Goal: Task Accomplishment & Management: Use online tool/utility

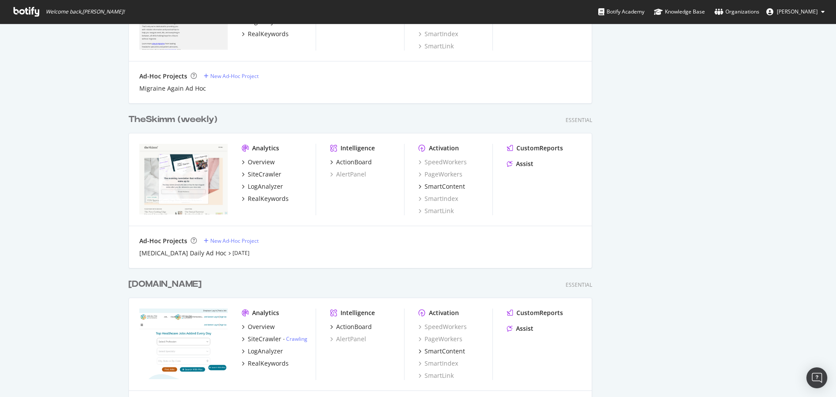
scroll to position [566, 0]
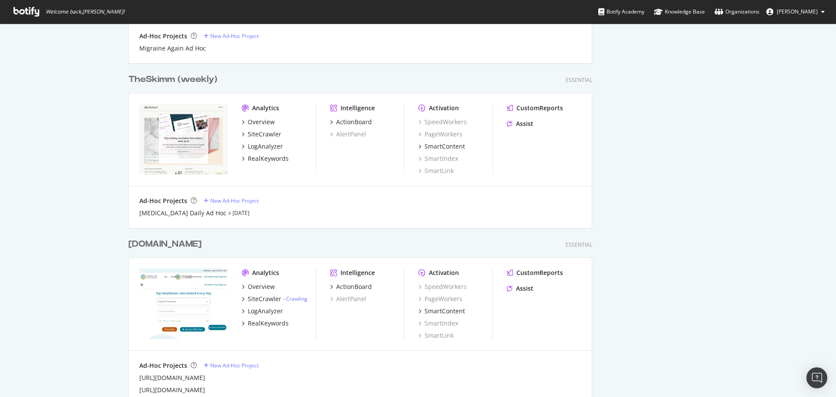
click at [170, 79] on div "TheSkimm (weekly)" at bounding box center [173, 79] width 89 height 13
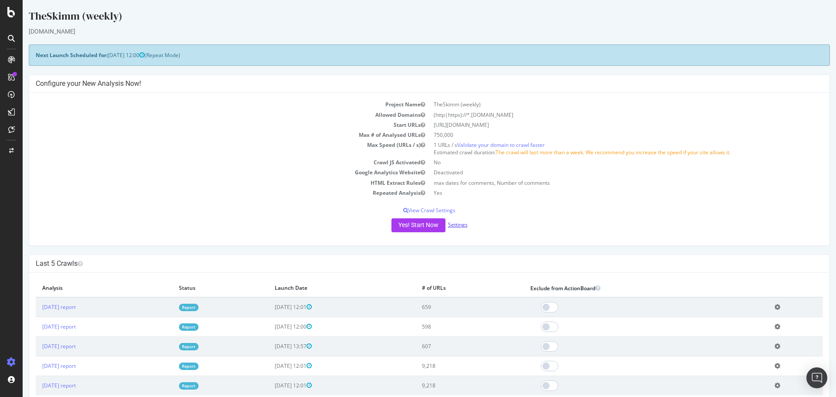
click at [453, 224] on link "Settings" at bounding box center [458, 224] width 20 height 7
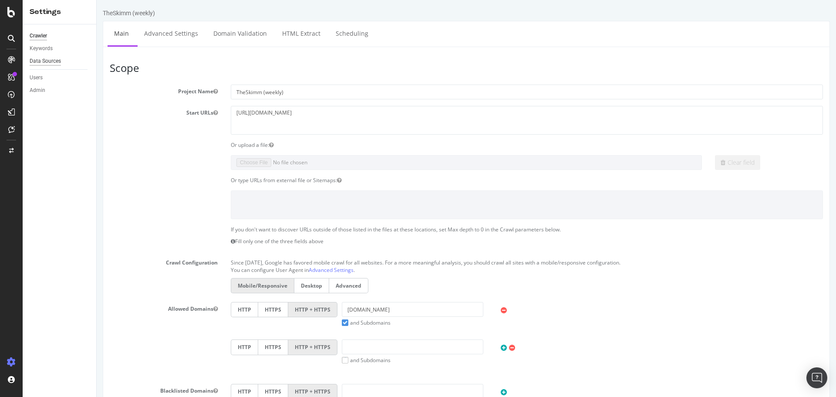
click at [44, 58] on div "Data Sources" at bounding box center [45, 61] width 31 height 9
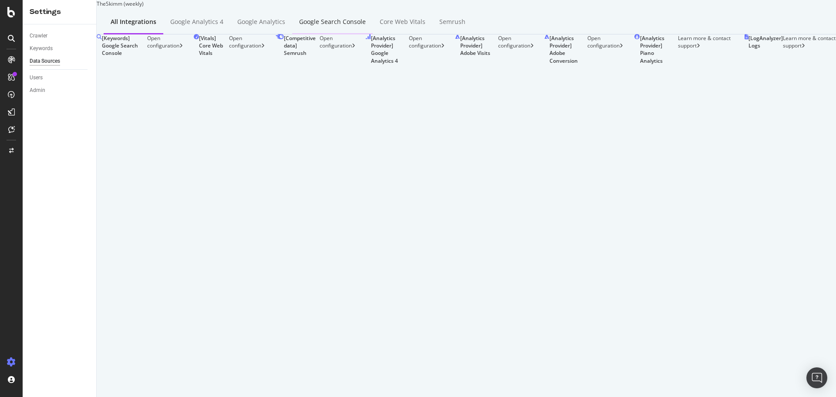
click at [331, 26] on div "Google Search Console" at bounding box center [332, 21] width 67 height 9
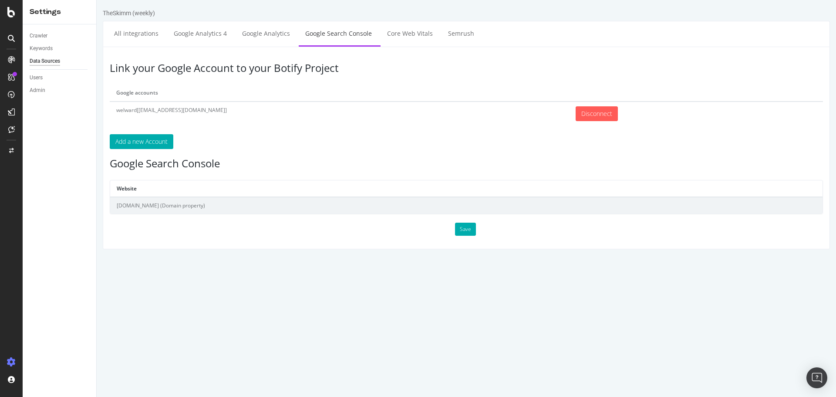
click at [166, 206] on td "[DOMAIN_NAME] (Domain property)" at bounding box center [466, 205] width 713 height 17
click at [469, 228] on button "Save" at bounding box center [465, 229] width 21 height 13
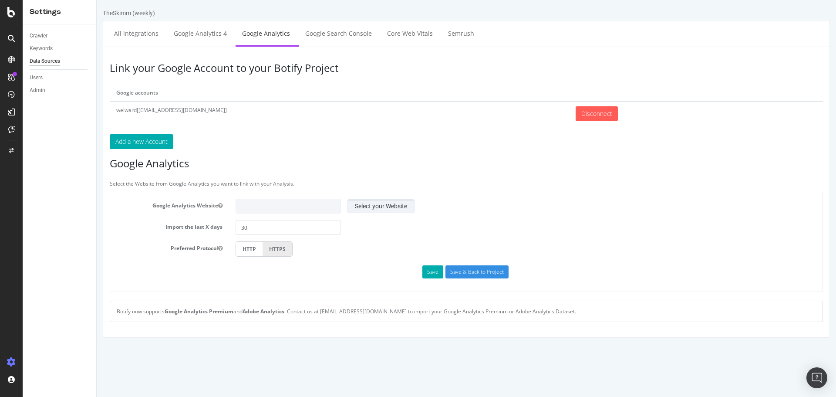
click at [374, 205] on button "Select your Website" at bounding box center [381, 206] width 67 height 14
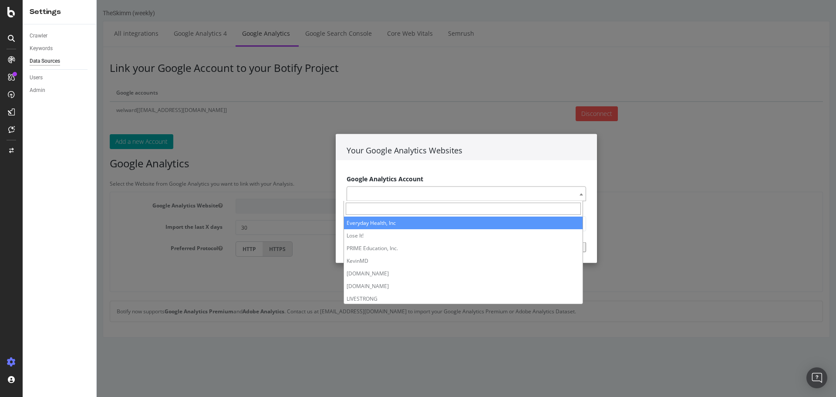
click at [460, 194] on span at bounding box center [467, 193] width 240 height 15
click at [473, 103] on div "Your Google Analytics Websites Google Analytics Account Everyday Health, Inc Lo…" at bounding box center [467, 198] width 740 height 397
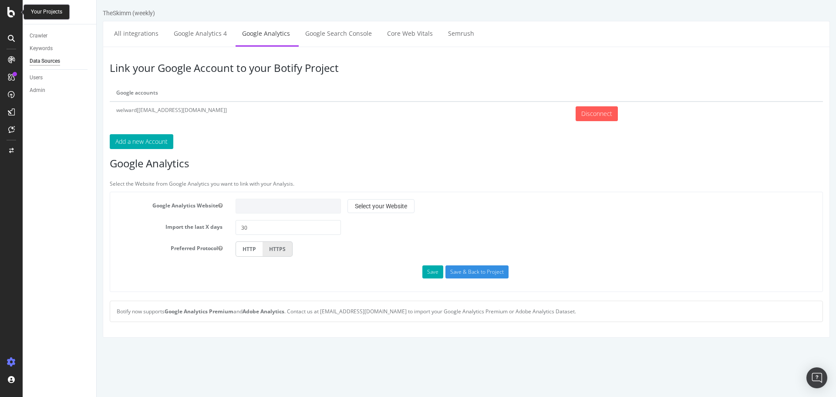
click at [10, 15] on icon at bounding box center [11, 12] width 8 height 10
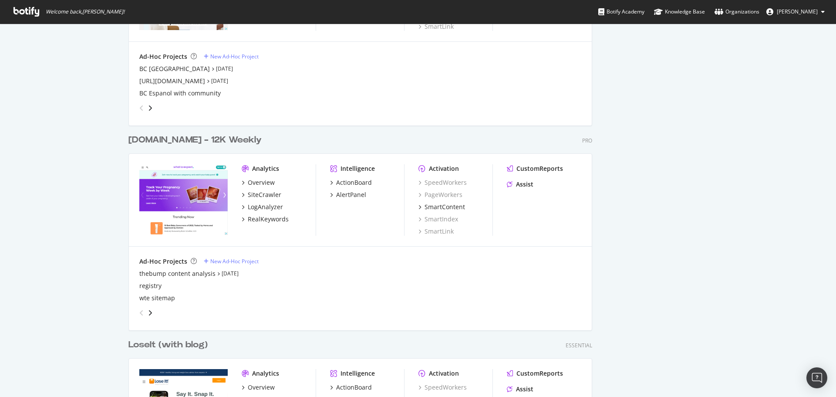
scroll to position [1568, 0]
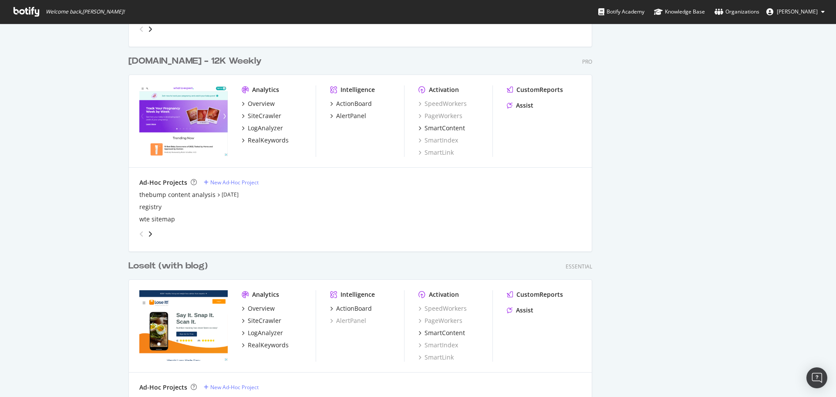
click at [174, 267] on div "LoseIt (with blog)" at bounding box center [168, 266] width 79 height 13
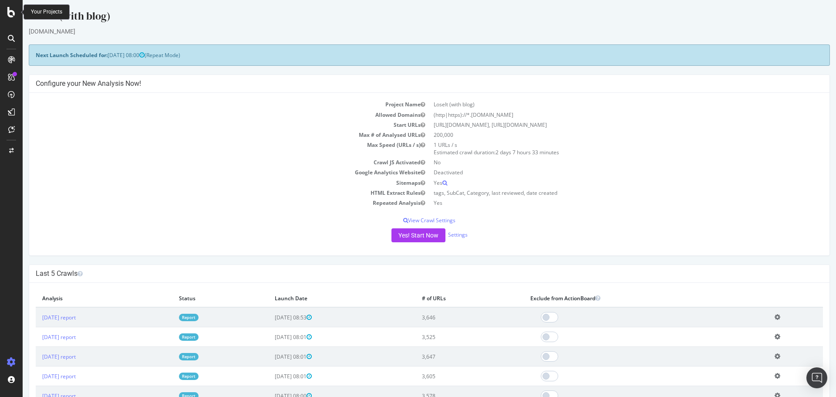
click at [8, 15] on icon at bounding box center [11, 12] width 8 height 10
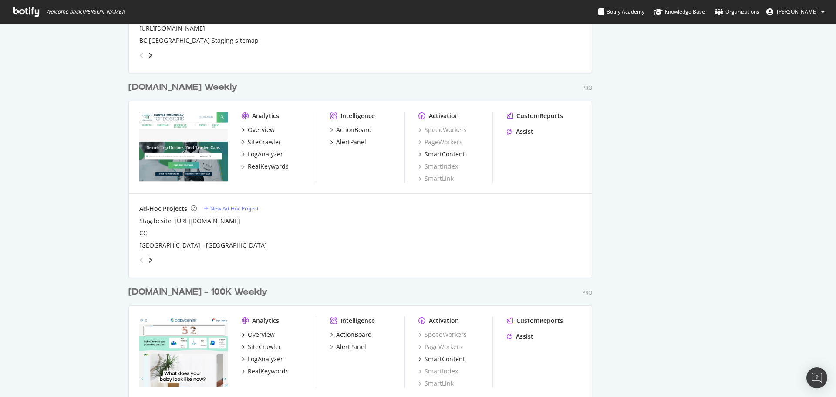
scroll to position [1351, 0]
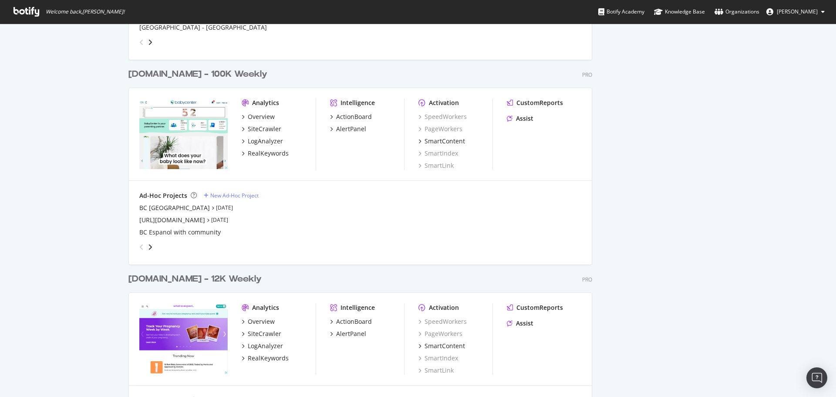
click at [182, 281] on div "[DOMAIN_NAME] - 12K Weekly" at bounding box center [195, 279] width 133 height 13
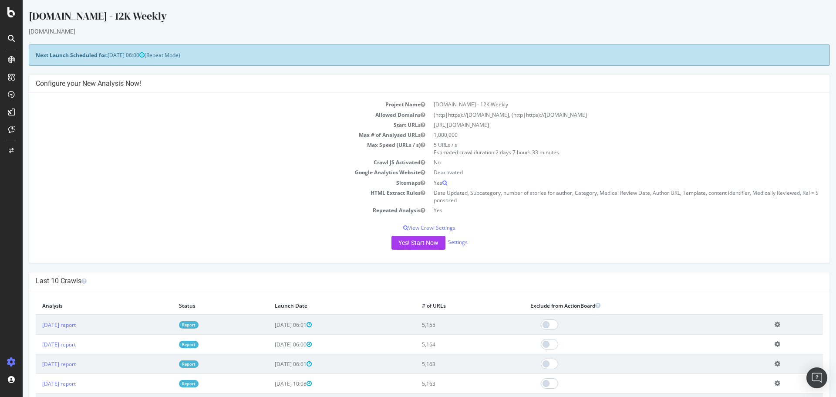
click at [87, 330] on td "[DATE] report" at bounding box center [104, 325] width 137 height 20
click at [76, 326] on link "[DATE] report" at bounding box center [59, 324] width 34 height 7
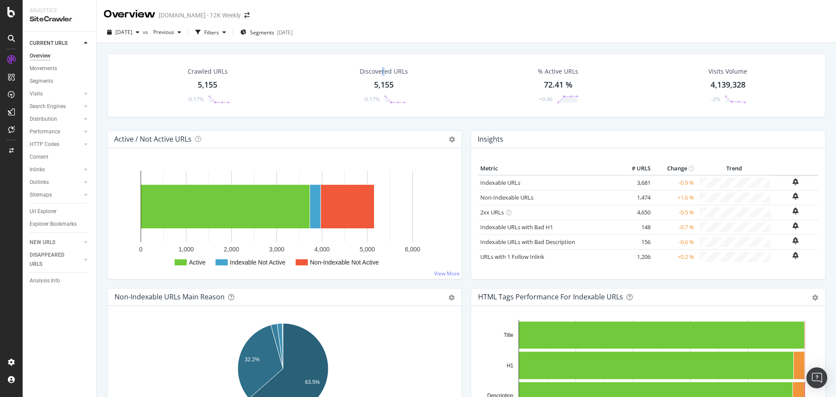
click at [381, 69] on div "Discovered URLs" at bounding box center [384, 71] width 48 height 9
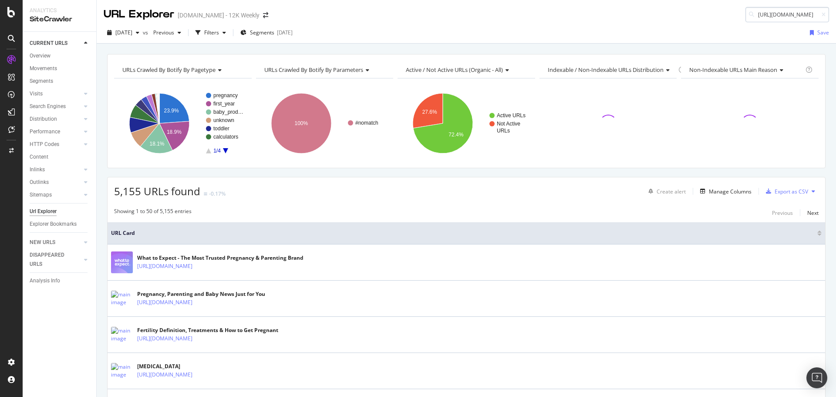
scroll to position [0, 207]
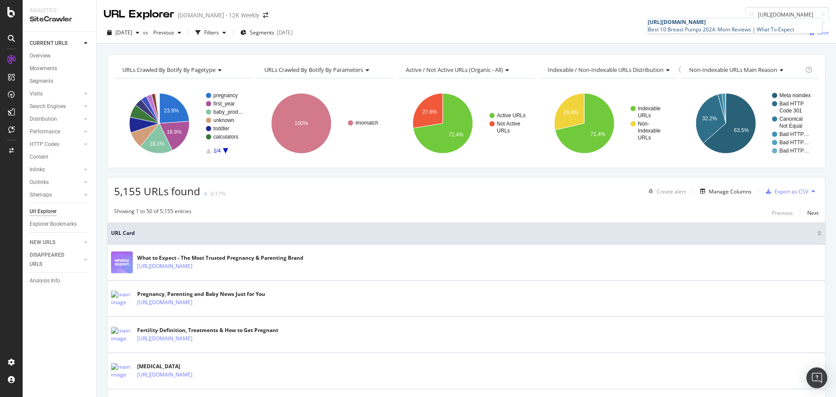
type input "[URL][DOMAIN_NAME]"
click at [706, 26] on span "[URL][DOMAIN_NAME]" at bounding box center [677, 21] width 58 height 7
click at [219, 33] on div "Filters" at bounding box center [211, 32] width 15 height 7
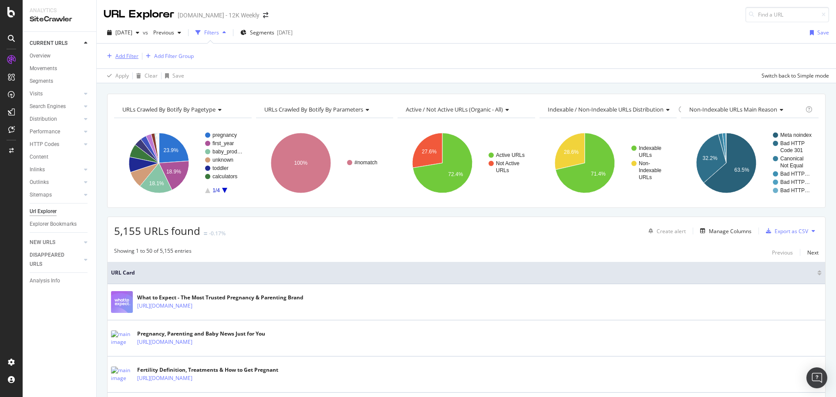
click at [129, 54] on div "Add Filter" at bounding box center [126, 55] width 23 height 7
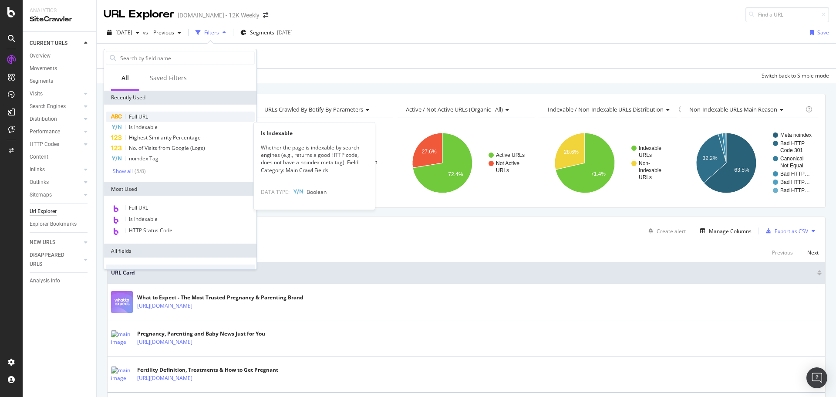
click at [143, 118] on span "Full URL" at bounding box center [138, 116] width 19 height 7
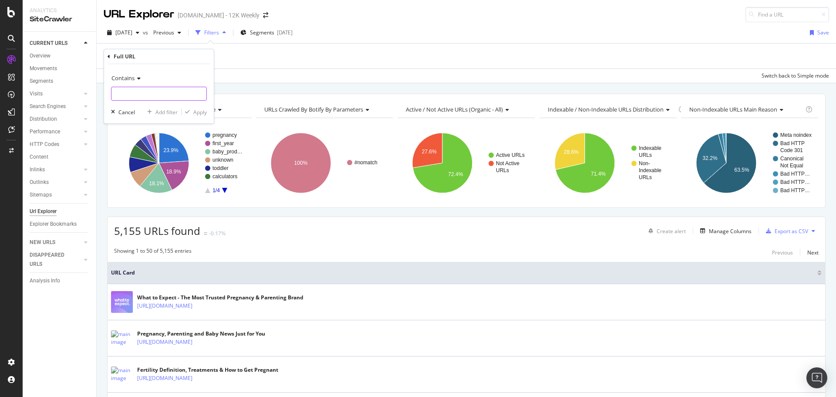
click at [148, 94] on input "text" at bounding box center [159, 94] width 95 height 14
paste input "[URL][DOMAIN_NAME]"
type input "[URL][DOMAIN_NAME]"
click at [200, 110] on div "Apply" at bounding box center [200, 111] width 14 height 7
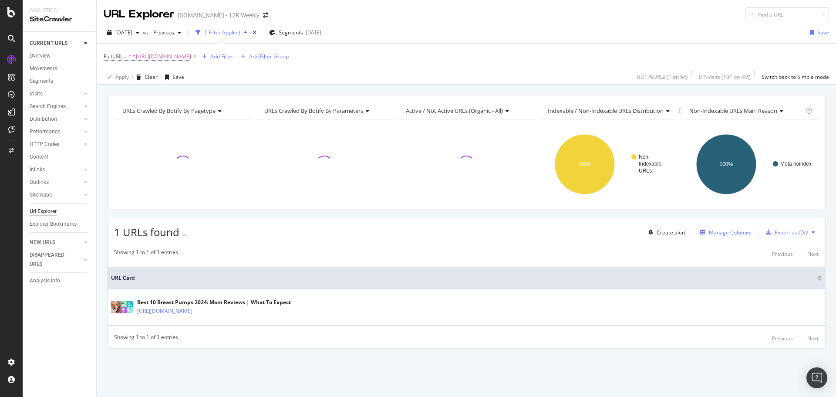
click at [737, 236] on div "Manage Columns" at bounding box center [730, 232] width 43 height 7
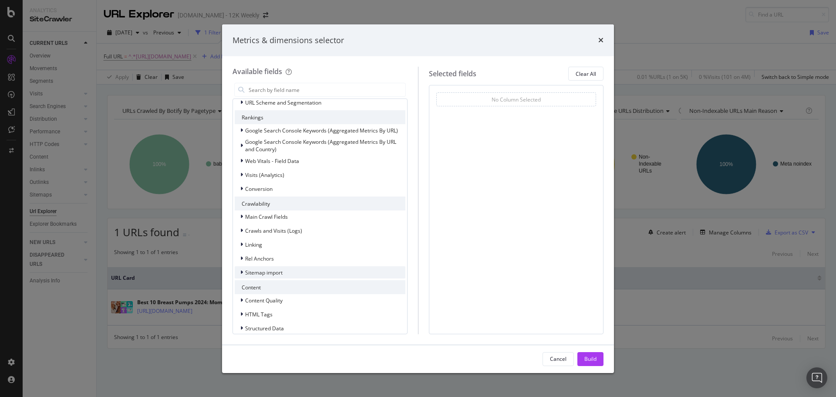
scroll to position [131, 0]
click at [262, 243] on span "Linking" at bounding box center [253, 242] width 17 height 7
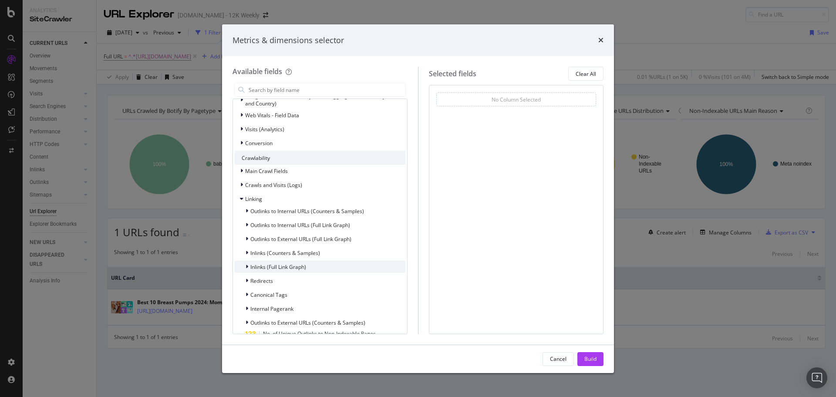
click at [277, 267] on span "Inlinks (Full Link Graph)" at bounding box center [279, 266] width 56 height 7
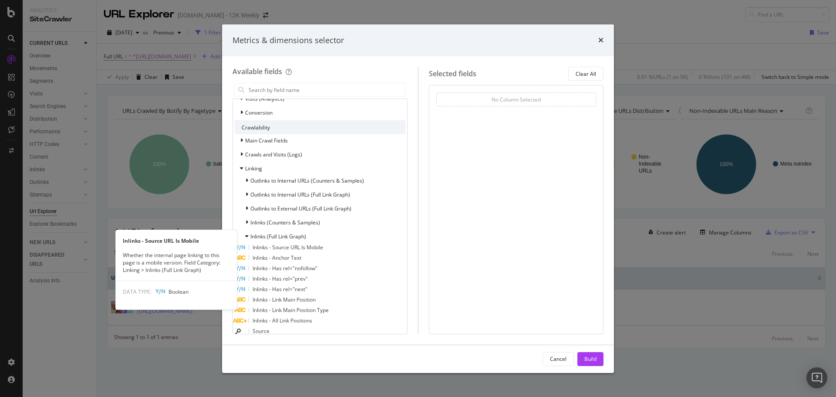
scroll to position [218, 0]
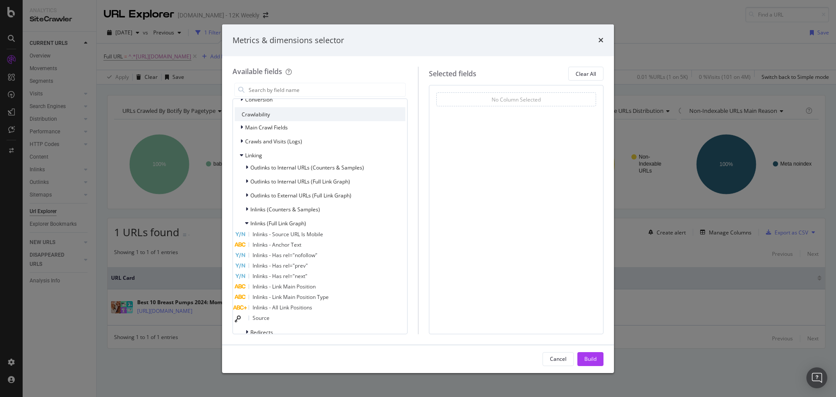
click at [290, 318] on div "Source" at bounding box center [320, 318] width 171 height 11
click at [472, 112] on div "(mandatory)" at bounding box center [456, 113] width 31 height 7
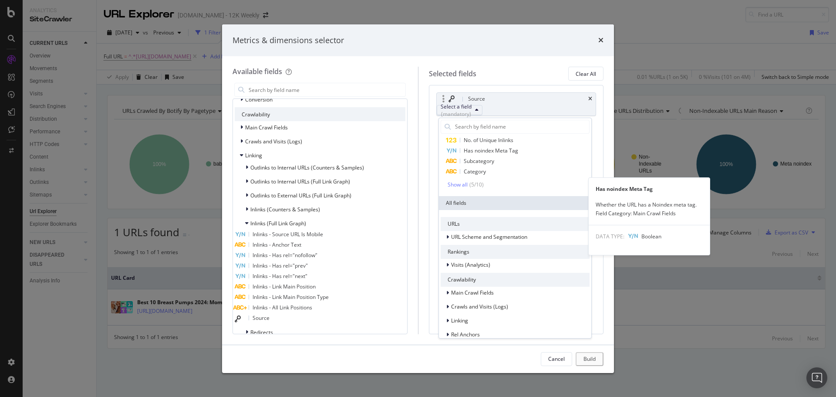
scroll to position [44, 0]
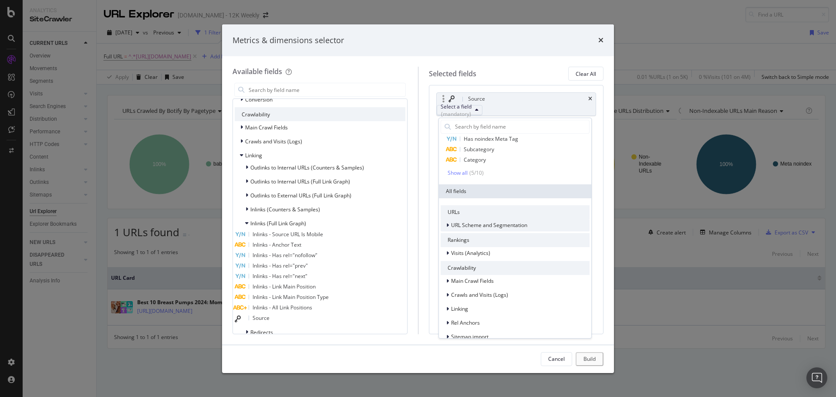
click at [484, 224] on span "URL Scheme and Segmentation" at bounding box center [489, 224] width 76 height 7
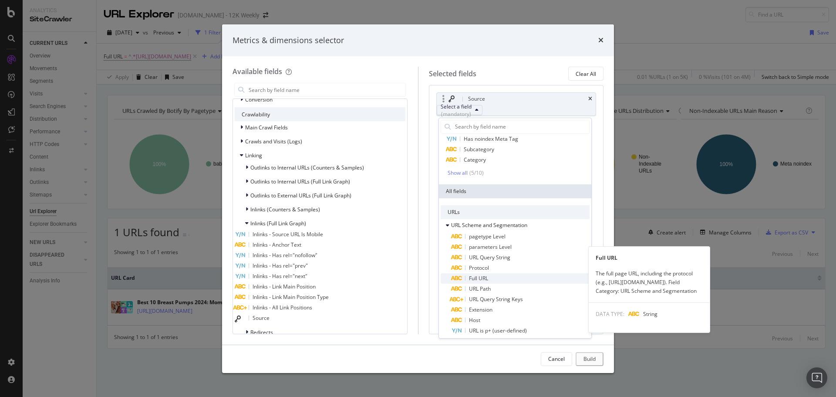
click at [488, 278] on span "Full URL" at bounding box center [478, 277] width 19 height 7
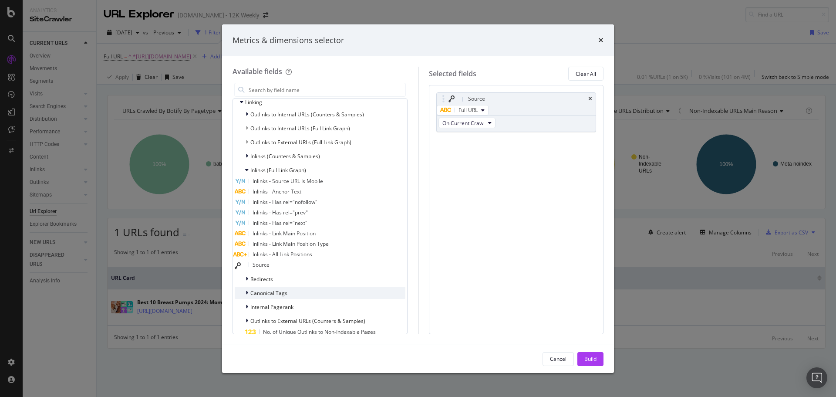
scroll to position [305, 0]
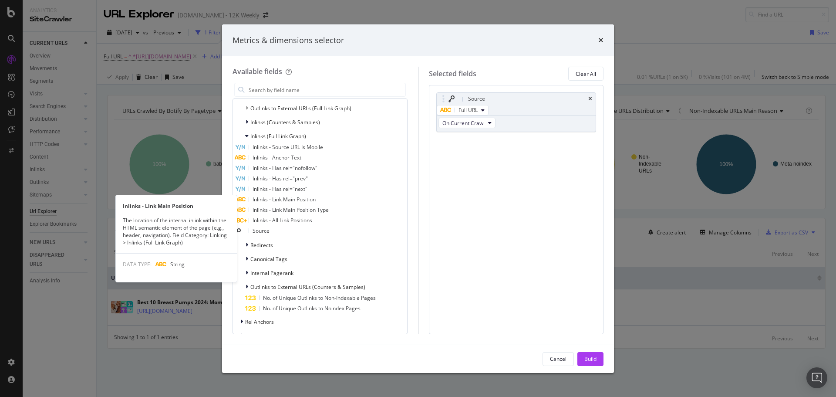
click at [315, 200] on span "Inlinks - Link Main Position" at bounding box center [284, 199] width 63 height 7
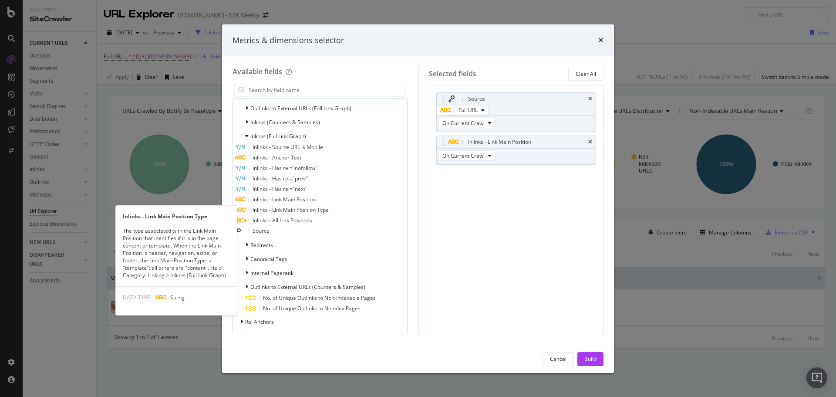
click at [318, 210] on span "Inlinks - Link Main Position Type" at bounding box center [291, 209] width 76 height 7
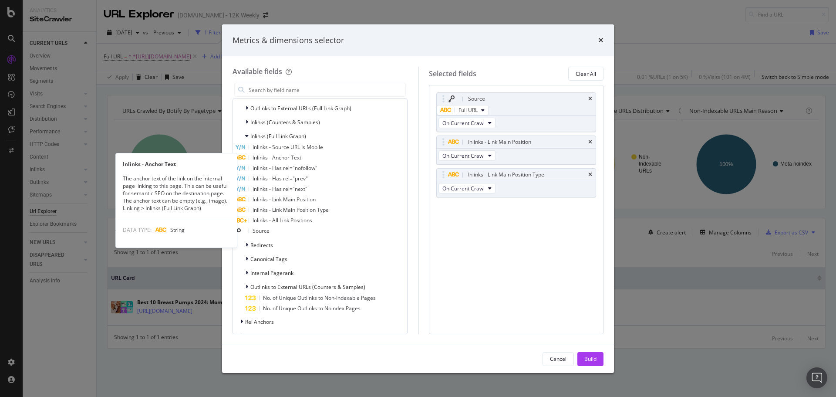
click at [300, 159] on span "Inlinks - Anchor Text" at bounding box center [277, 157] width 49 height 7
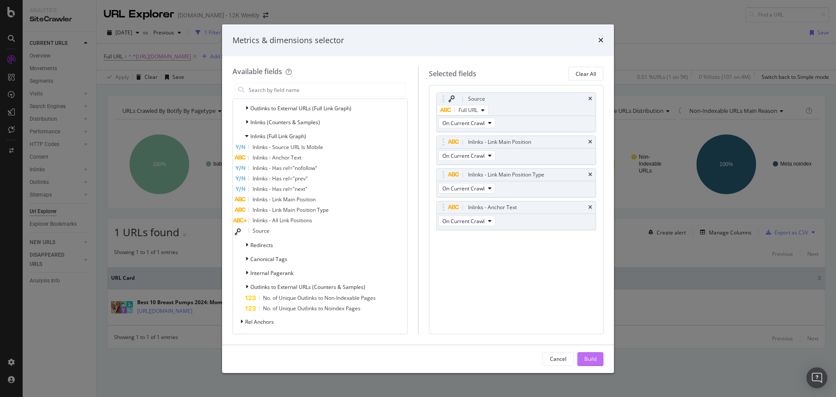
click at [590, 354] on div "Build" at bounding box center [591, 358] width 12 height 13
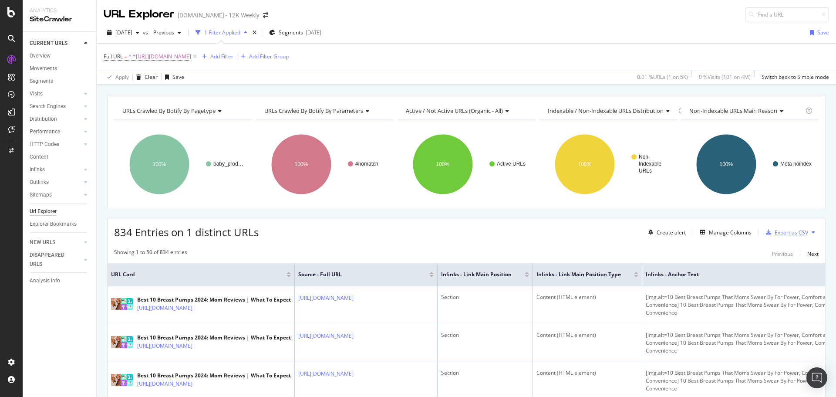
click at [798, 231] on div "Export as CSV" at bounding box center [792, 232] width 34 height 7
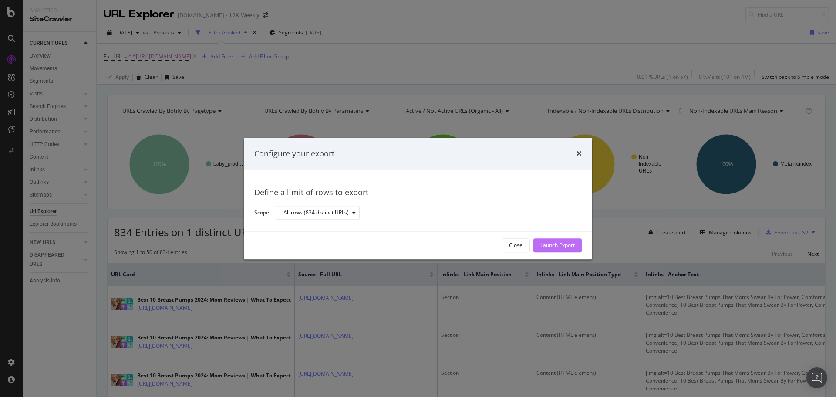
click at [571, 244] on div "Launch Export" at bounding box center [558, 245] width 34 height 7
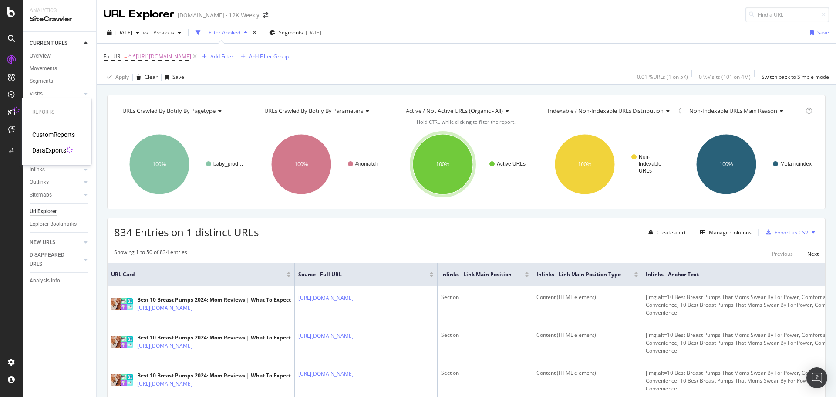
click at [52, 148] on div "DataExports" at bounding box center [49, 150] width 34 height 9
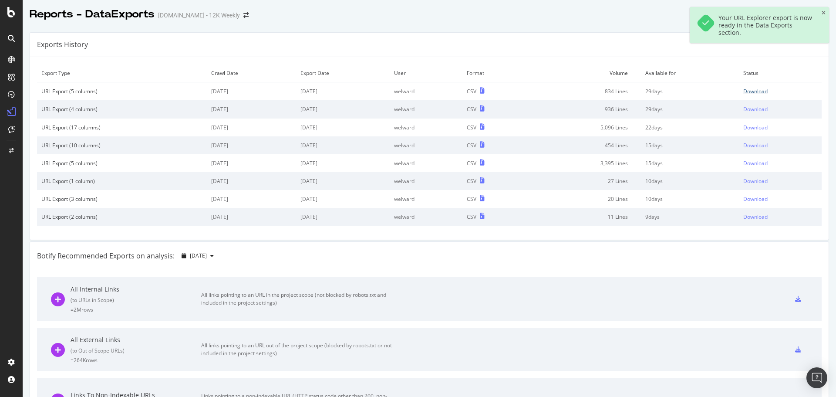
click at [751, 92] on div "Download" at bounding box center [756, 91] width 24 height 7
